Goal: Task Accomplishment & Management: Use online tool/utility

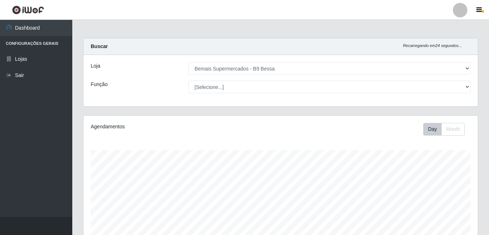
select select "410"
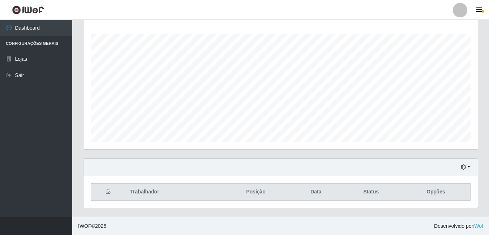
scroll to position [150, 394]
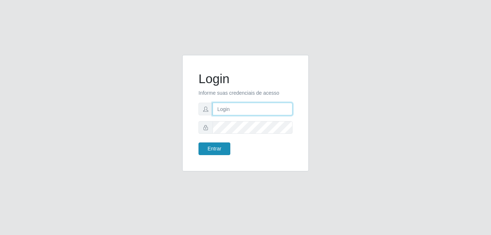
type input "Raissa@B9"
click at [213, 153] on button "Entrar" at bounding box center [215, 148] width 32 height 13
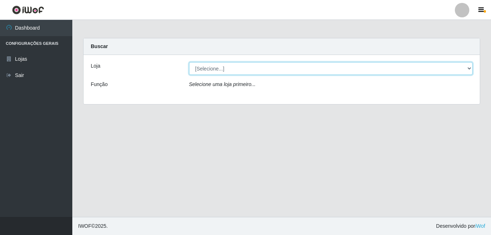
click at [466, 65] on select "[Selecione...] Bemais Supermercados - B9 Bessa" at bounding box center [331, 68] width 284 height 13
select select "410"
click at [189, 62] on select "[Selecione...] Bemais Supermercados - B9 Bessa" at bounding box center [331, 68] width 284 height 13
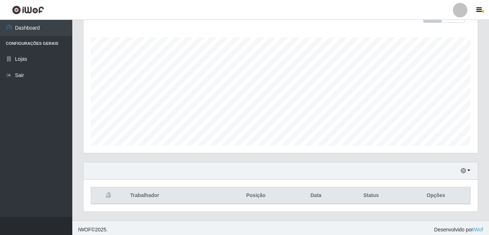
scroll to position [116, 0]
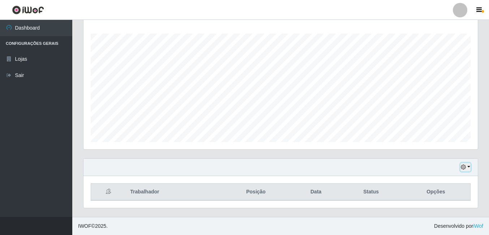
click at [467, 168] on button "button" at bounding box center [466, 167] width 10 height 8
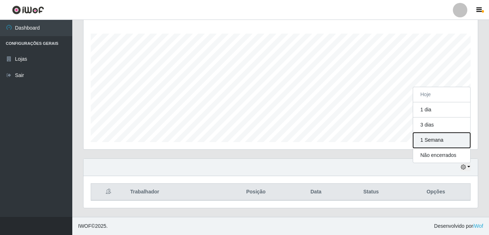
click at [425, 138] on button "1 Semana" at bounding box center [441, 140] width 57 height 15
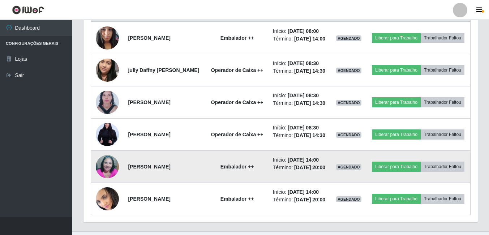
scroll to position [342, 0]
